Goal: Task Accomplishment & Management: Complete application form

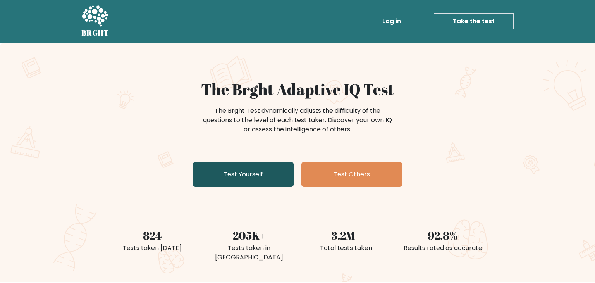
click at [233, 176] on link "Test Yourself" at bounding box center [243, 174] width 101 height 25
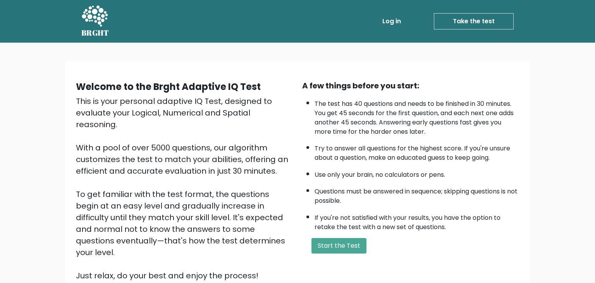
scroll to position [36, 0]
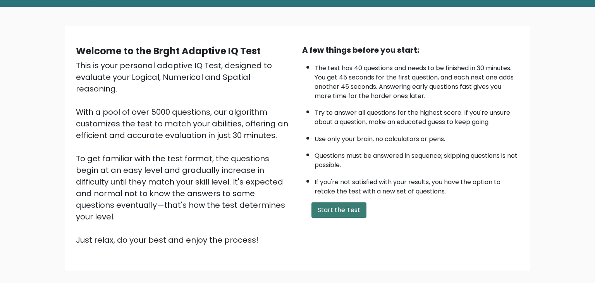
click at [337, 205] on button "Start the Test" at bounding box center [339, 210] width 55 height 16
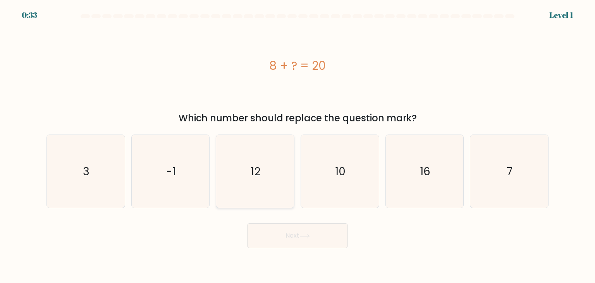
click at [248, 182] on icon "12" at bounding box center [255, 171] width 73 height 73
click at [298, 145] on input "c. 12" at bounding box center [298, 143] width 0 height 4
radio input "true"
click at [287, 245] on button "Next" at bounding box center [297, 235] width 101 height 25
click at [304, 238] on button "Next" at bounding box center [297, 235] width 101 height 25
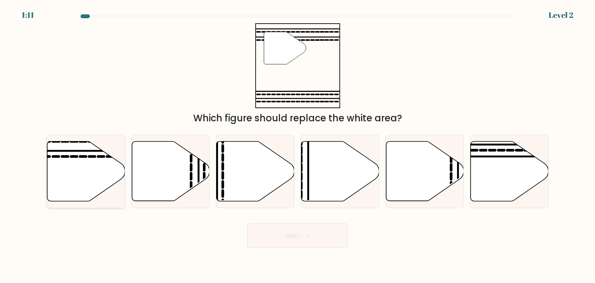
click at [107, 188] on icon at bounding box center [86, 171] width 78 height 60
click at [298, 145] on input "a." at bounding box center [298, 143] width 0 height 4
radio input "true"
click at [278, 247] on button "Next" at bounding box center [297, 235] width 101 height 25
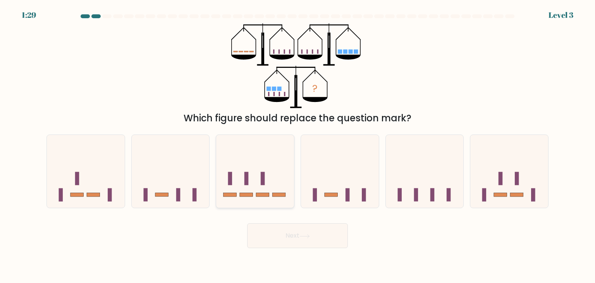
click at [276, 195] on rect at bounding box center [279, 195] width 13 height 4
click at [298, 145] on input "c." at bounding box center [298, 143] width 0 height 4
radio input "true"
click at [310, 235] on icon at bounding box center [305, 236] width 10 height 4
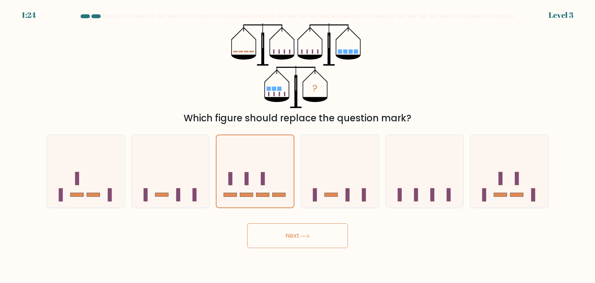
click at [322, 233] on button "Next" at bounding box center [297, 235] width 101 height 25
click at [407, 155] on icon at bounding box center [425, 171] width 78 height 64
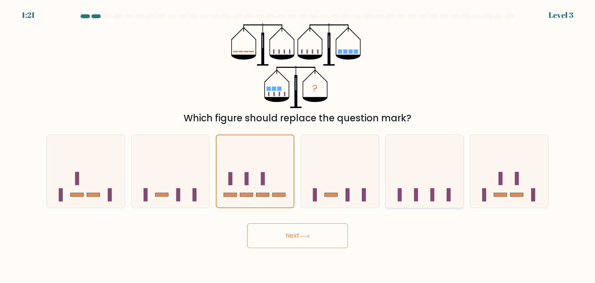
click at [298, 145] on input "e." at bounding box center [298, 143] width 0 height 4
radio input "true"
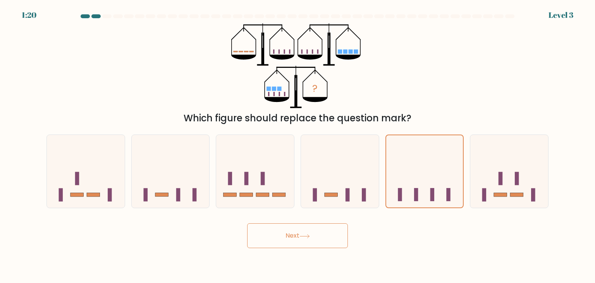
click at [308, 240] on button "Next" at bounding box center [297, 235] width 101 height 25
click at [490, 192] on icon at bounding box center [510, 171] width 78 height 64
click at [298, 145] on input "f." at bounding box center [298, 143] width 0 height 4
radio input "true"
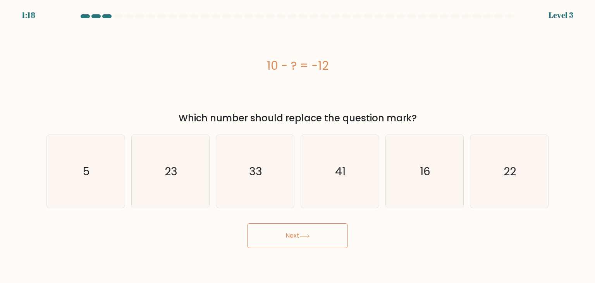
click at [332, 245] on button "Next" at bounding box center [297, 235] width 101 height 25
click at [234, 237] on div "Next" at bounding box center [298, 232] width 512 height 31
click at [539, 174] on icon "22" at bounding box center [509, 171] width 73 height 73
click at [298, 145] on input "f. 22" at bounding box center [298, 143] width 0 height 4
radio input "true"
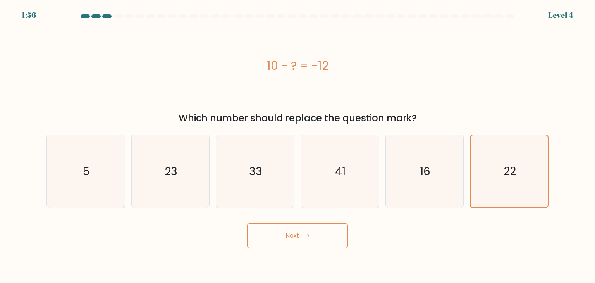
click at [317, 238] on button "Next" at bounding box center [297, 235] width 101 height 25
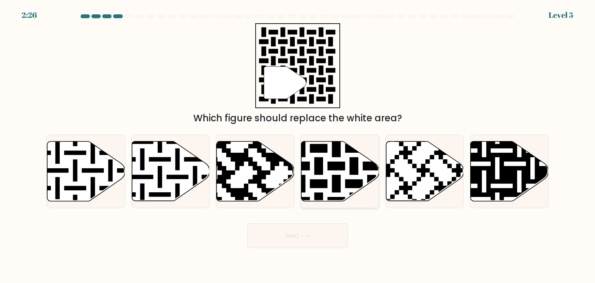
click at [336, 185] on icon at bounding box center [362, 139] width 141 height 141
click at [298, 145] on input "d." at bounding box center [298, 143] width 0 height 4
radio input "true"
click at [309, 235] on icon at bounding box center [304, 235] width 9 height 3
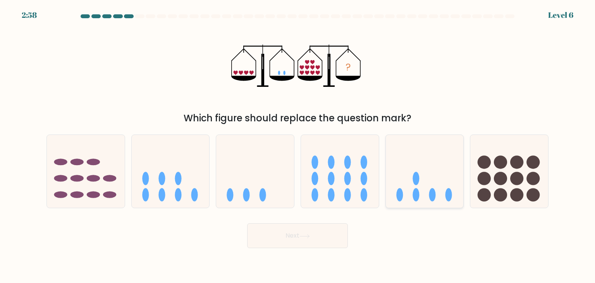
click at [435, 203] on icon at bounding box center [425, 171] width 78 height 64
click at [298, 145] on input "e." at bounding box center [298, 143] width 0 height 4
radio input "true"
click at [290, 237] on button "Next" at bounding box center [297, 235] width 101 height 25
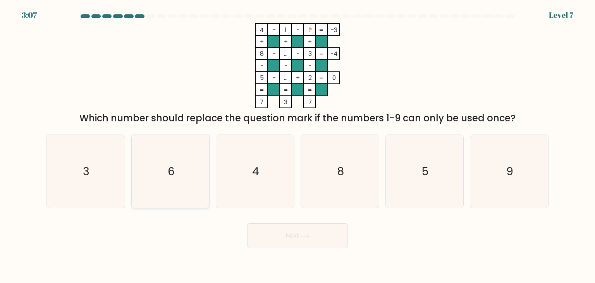
click at [155, 196] on icon "6" at bounding box center [170, 171] width 73 height 73
click at [298, 145] on input "b. 6" at bounding box center [298, 143] width 0 height 4
radio input "true"
click at [301, 242] on button "Next" at bounding box center [297, 235] width 101 height 25
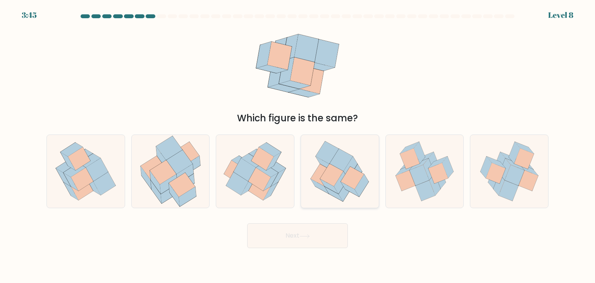
click at [352, 165] on icon at bounding box center [351, 168] width 14 height 22
click at [298, 145] on input "d." at bounding box center [298, 143] width 0 height 4
radio input "true"
click at [325, 240] on button "Next" at bounding box center [297, 235] width 101 height 25
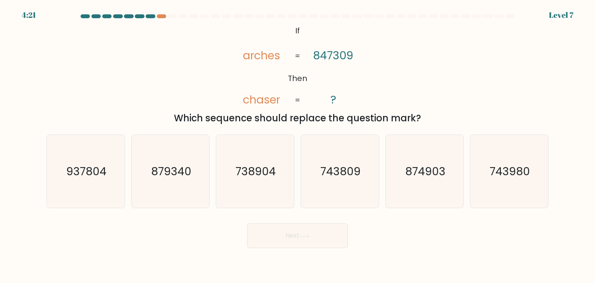
click at [325, 240] on button "Next" at bounding box center [297, 235] width 101 height 25
click at [422, 222] on div "Next" at bounding box center [298, 232] width 512 height 31
click at [77, 47] on div "@import url('https://fonts.googleapis.com/css?family=Abril+Fatface:400,100,100i…" at bounding box center [298, 74] width 512 height 102
click at [36, 14] on form "If ?" at bounding box center [297, 131] width 595 height 234
click at [510, 18] on div at bounding box center [509, 16] width 9 height 4
